Goal: Task Accomplishment & Management: Manage account settings

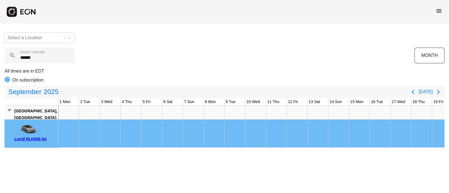
scroll to position [0, 236]
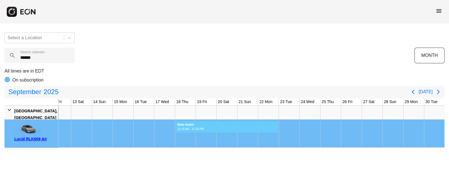
drag, startPoint x: 175, startPoint y: 133, endPoint x: 278, endPoint y: 136, distance: 102.8
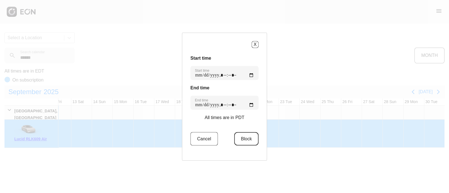
click at [240, 141] on button "Block" at bounding box center [246, 138] width 24 height 13
